Goal: Transaction & Acquisition: Obtain resource

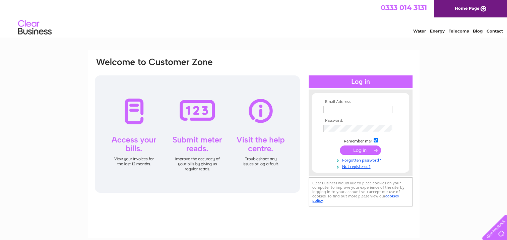
click at [348, 110] on input "text" at bounding box center [357, 109] width 69 height 7
type input "annette@wjmfencing.com"
click at [353, 149] on input "submit" at bounding box center [360, 150] width 41 height 9
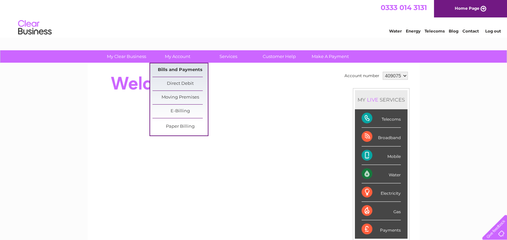
click at [174, 70] on link "Bills and Payments" at bounding box center [179, 69] width 55 height 13
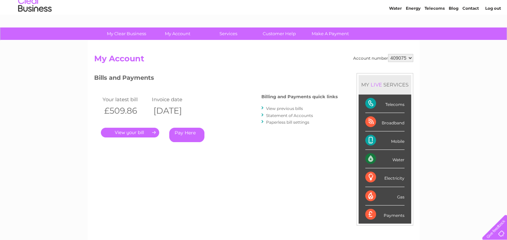
scroll to position [34, 0]
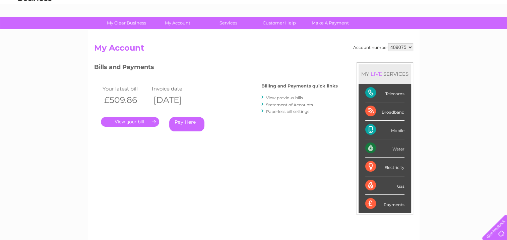
click at [134, 121] on link "." at bounding box center [130, 122] width 58 height 10
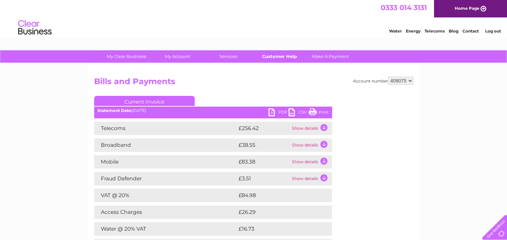
click at [281, 56] on link "Customer Help" at bounding box center [279, 56] width 55 height 12
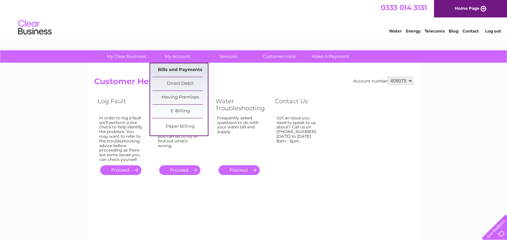
click at [164, 69] on link "Bills and Payments" at bounding box center [179, 69] width 55 height 13
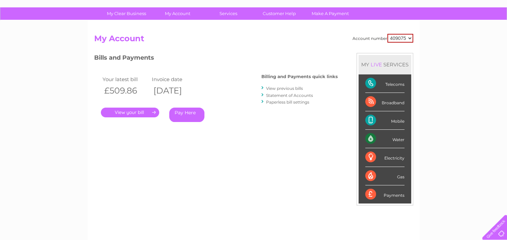
scroll to position [34, 0]
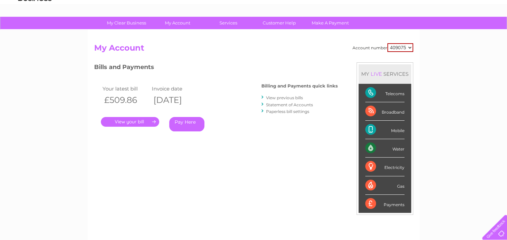
click at [152, 120] on link "." at bounding box center [130, 122] width 58 height 10
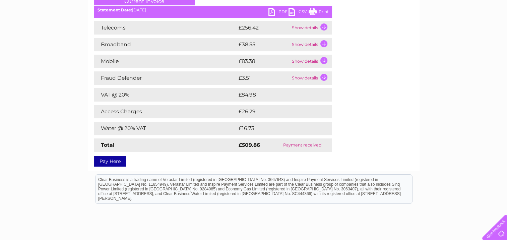
scroll to position [34, 0]
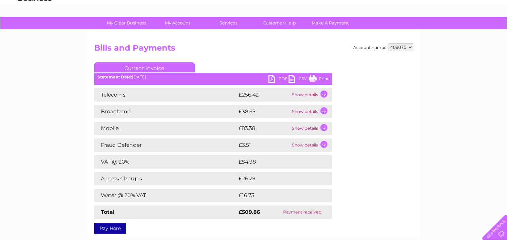
click at [273, 78] on link "PDF" at bounding box center [278, 80] width 20 height 10
